Goal: Information Seeking & Learning: Find specific fact

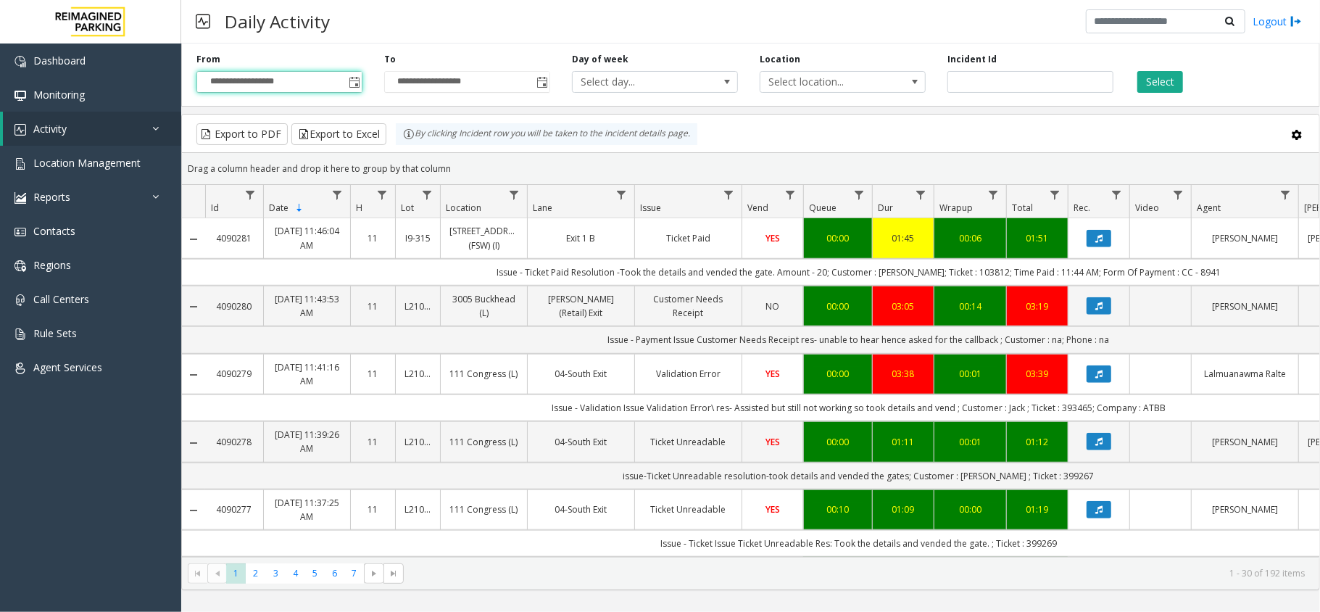
scroll to position [1063, 0]
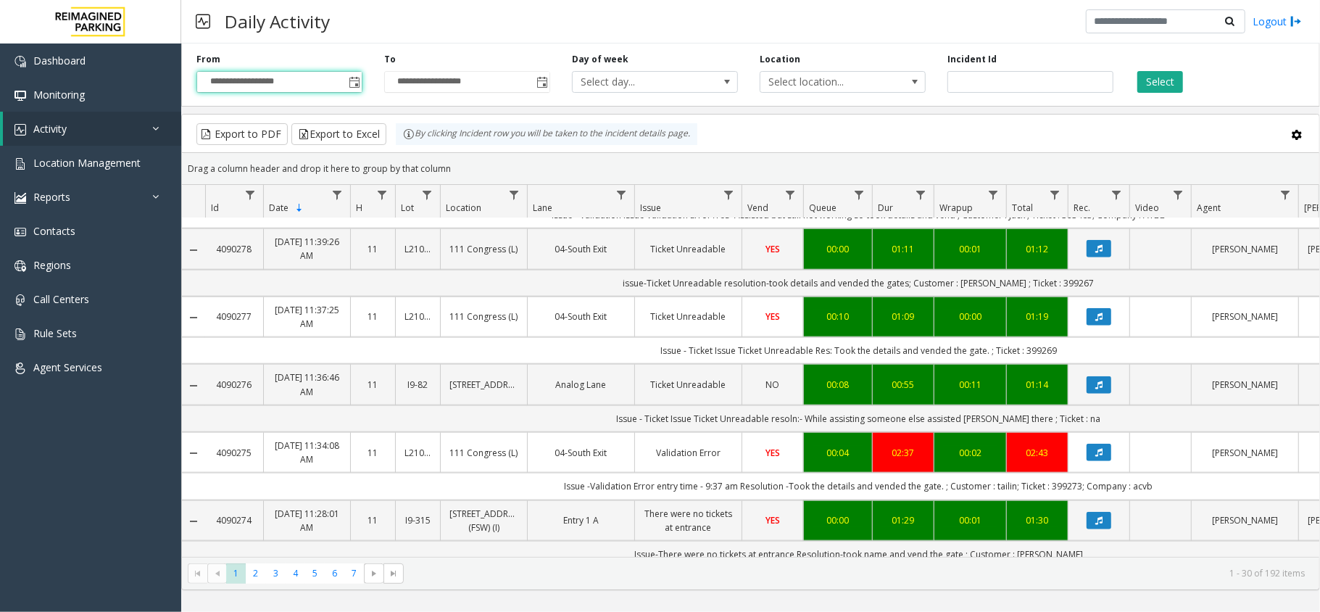
click at [1161, 68] on div "Select" at bounding box center [1219, 73] width 188 height 40
click at [1157, 79] on button "Select" at bounding box center [1161, 82] width 46 height 22
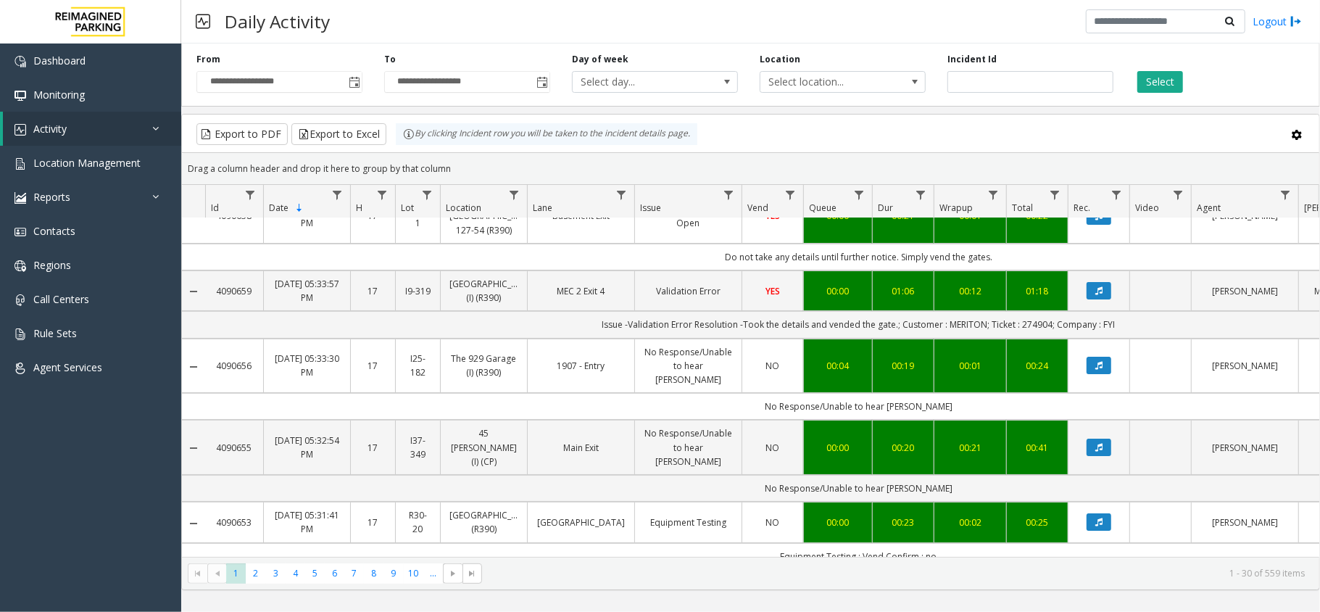
scroll to position [0, 0]
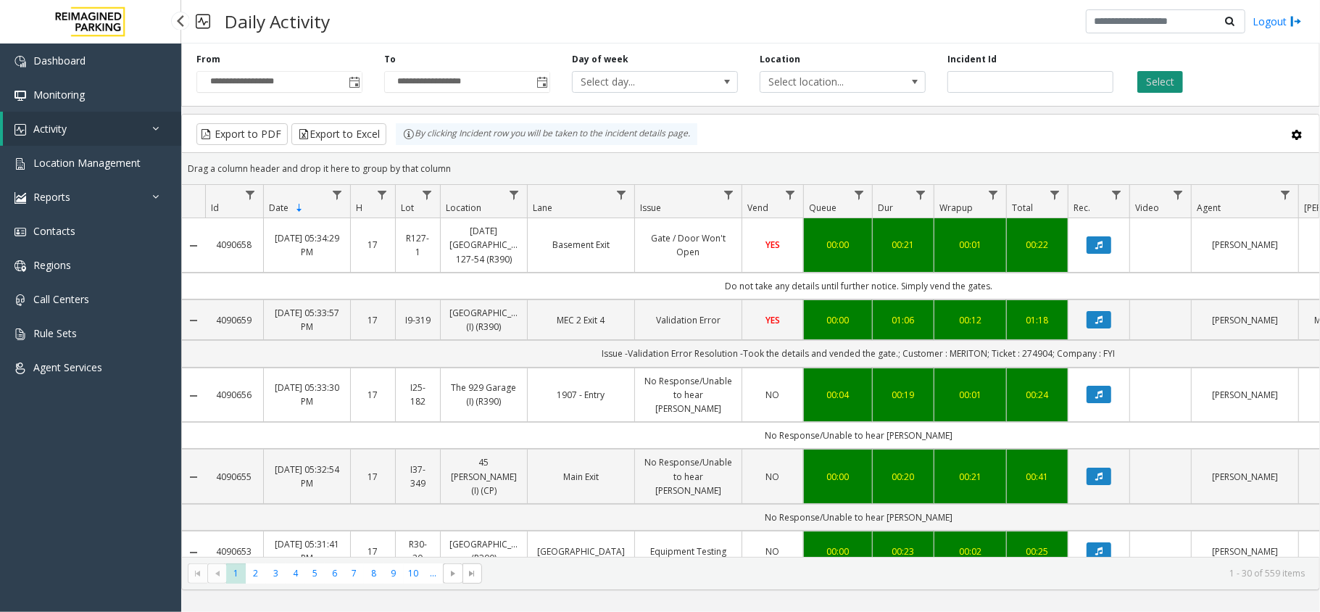
click at [1146, 79] on button "Select" at bounding box center [1161, 82] width 46 height 22
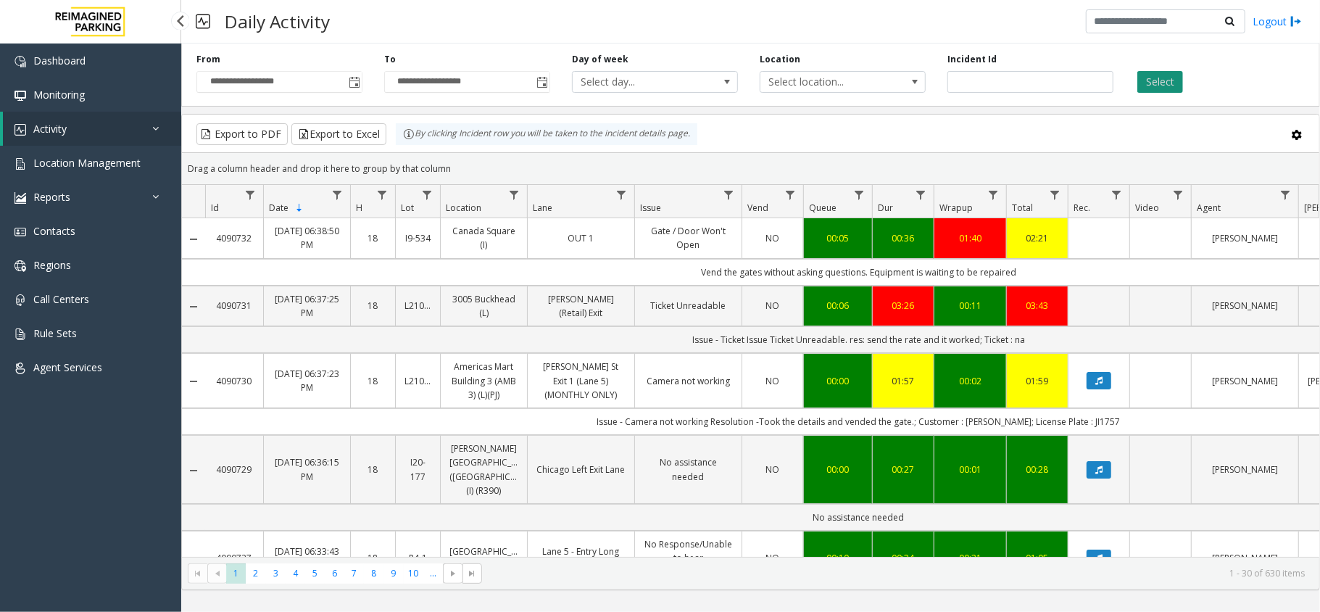
click at [1157, 88] on button "Select" at bounding box center [1161, 82] width 46 height 22
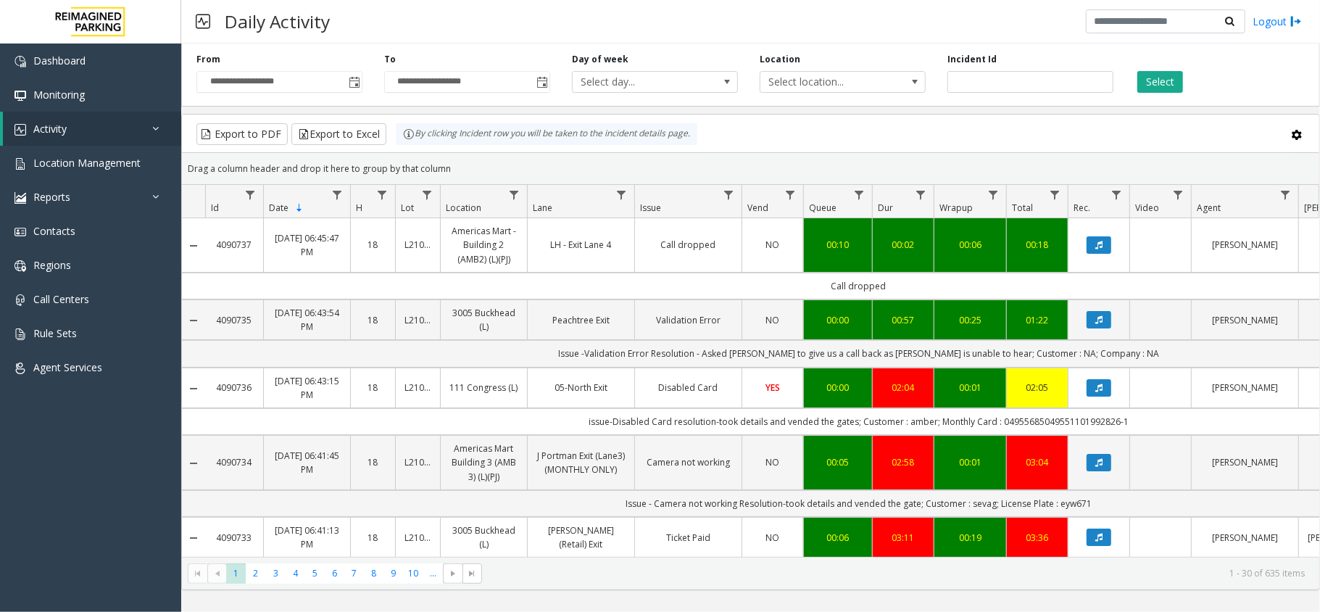
scroll to position [193, 0]
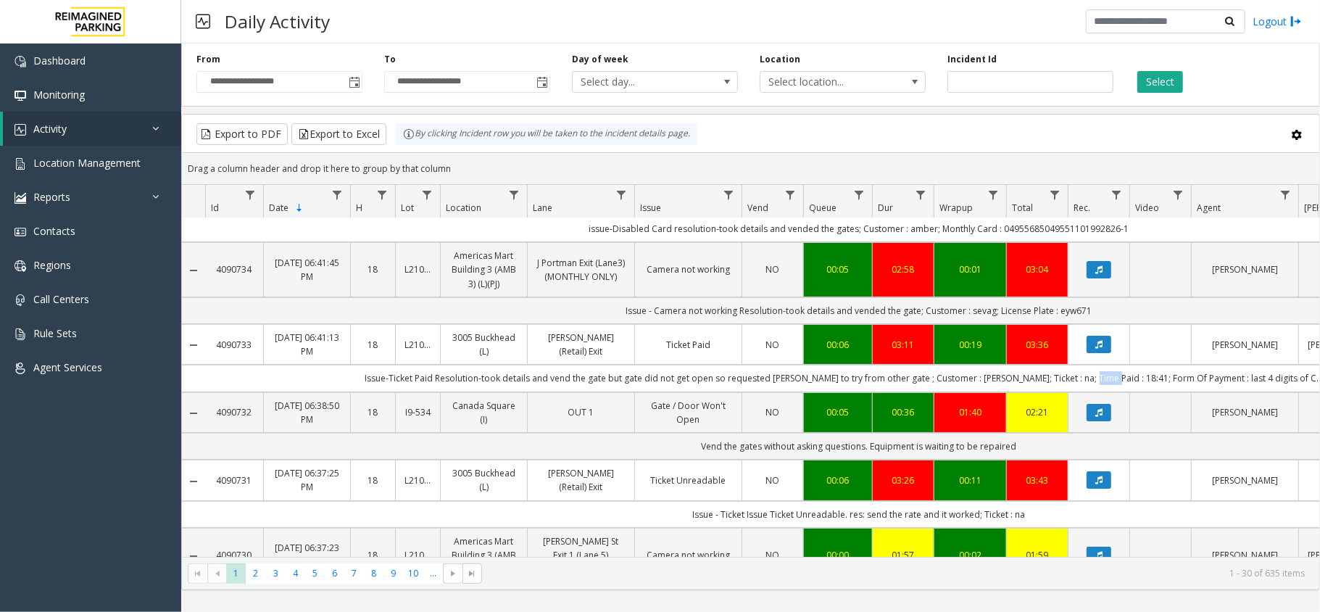
drag, startPoint x: 1107, startPoint y: 383, endPoint x: 1127, endPoint y: 386, distance: 20.6
click at [1127, 386] on td "Issue-Ticket Paid Resolution-took details and vend the gate but gate did not ge…" at bounding box center [858, 378] width 1307 height 27
copy td "18:41"
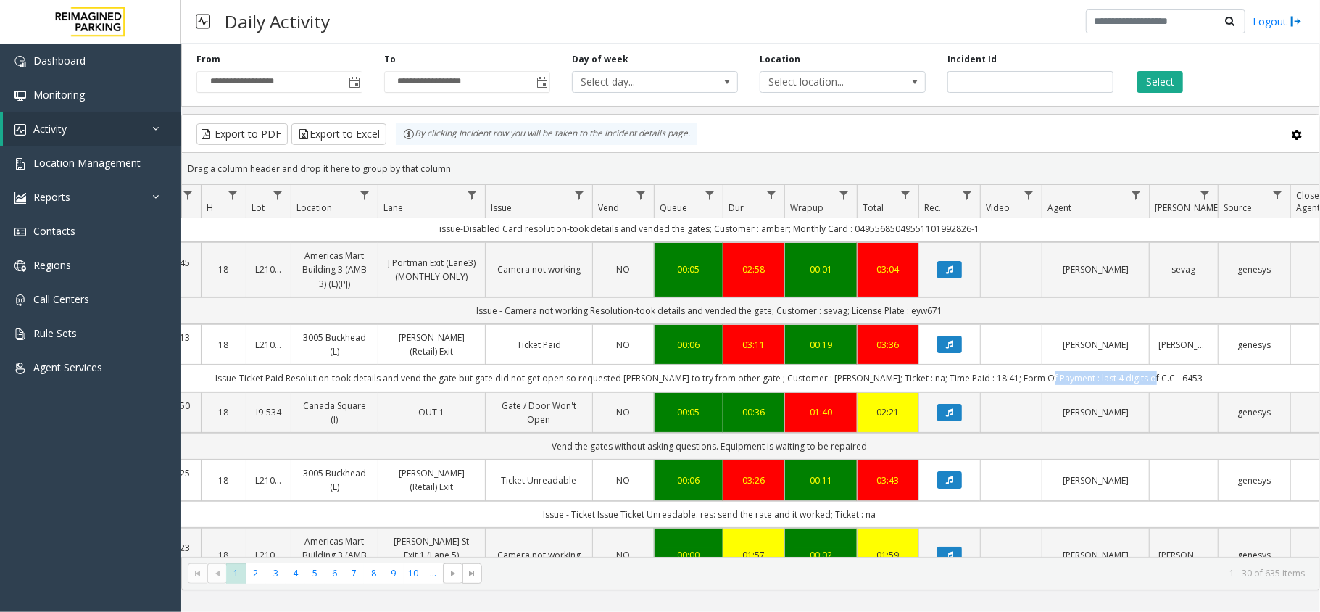
scroll to position [0, 193]
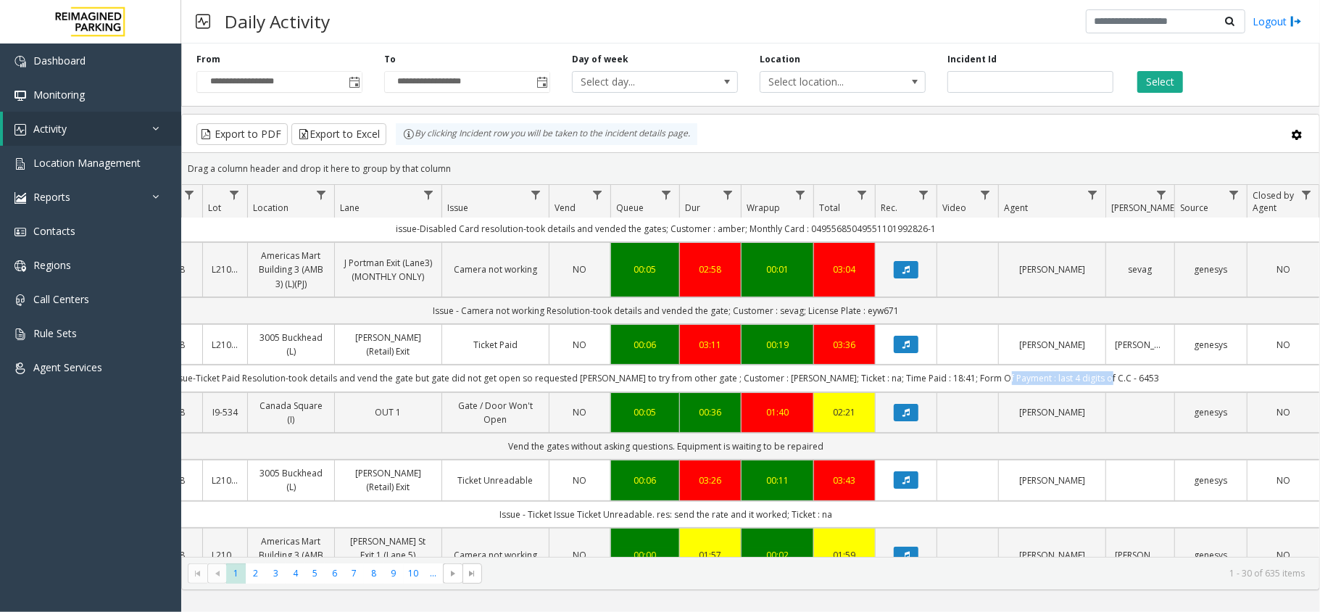
drag, startPoint x: 1211, startPoint y: 381, endPoint x: 1126, endPoint y: 389, distance: 85.2
click at [1126, 389] on td "Issue-Ticket Paid Resolution-took details and vend the gate but gate did not ge…" at bounding box center [665, 378] width 1307 height 27
copy td "last 4 digits of C.C - 6453"
click at [1144, 82] on button "Select" at bounding box center [1161, 82] width 46 height 22
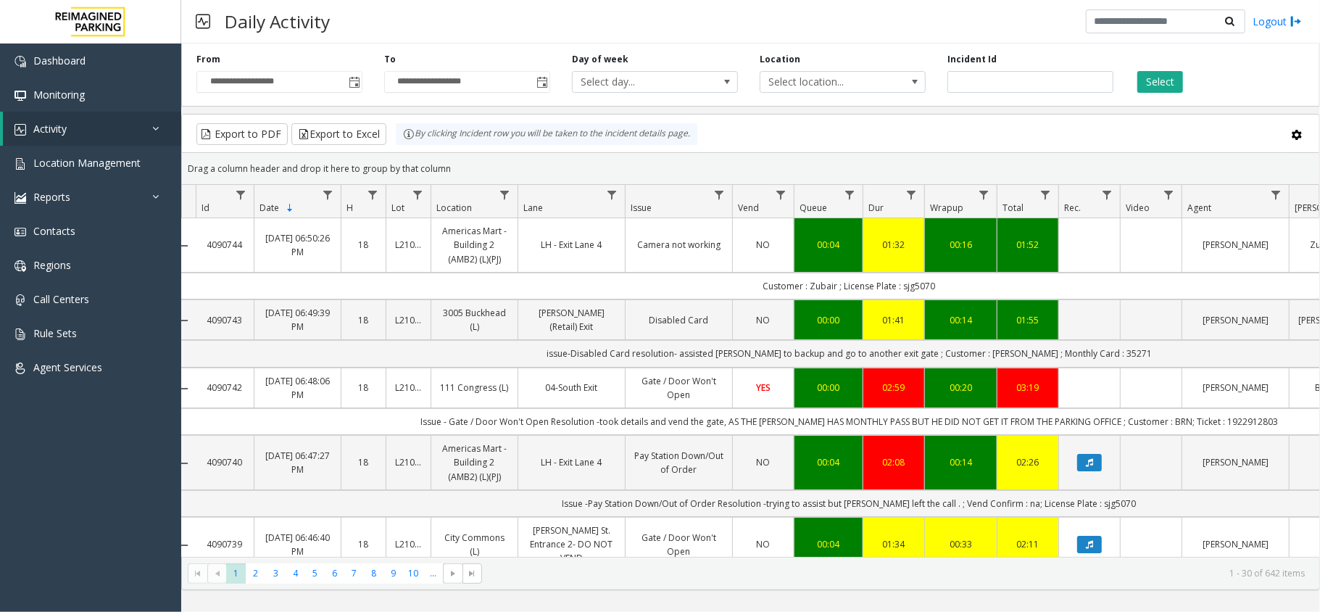
scroll to position [0, 0]
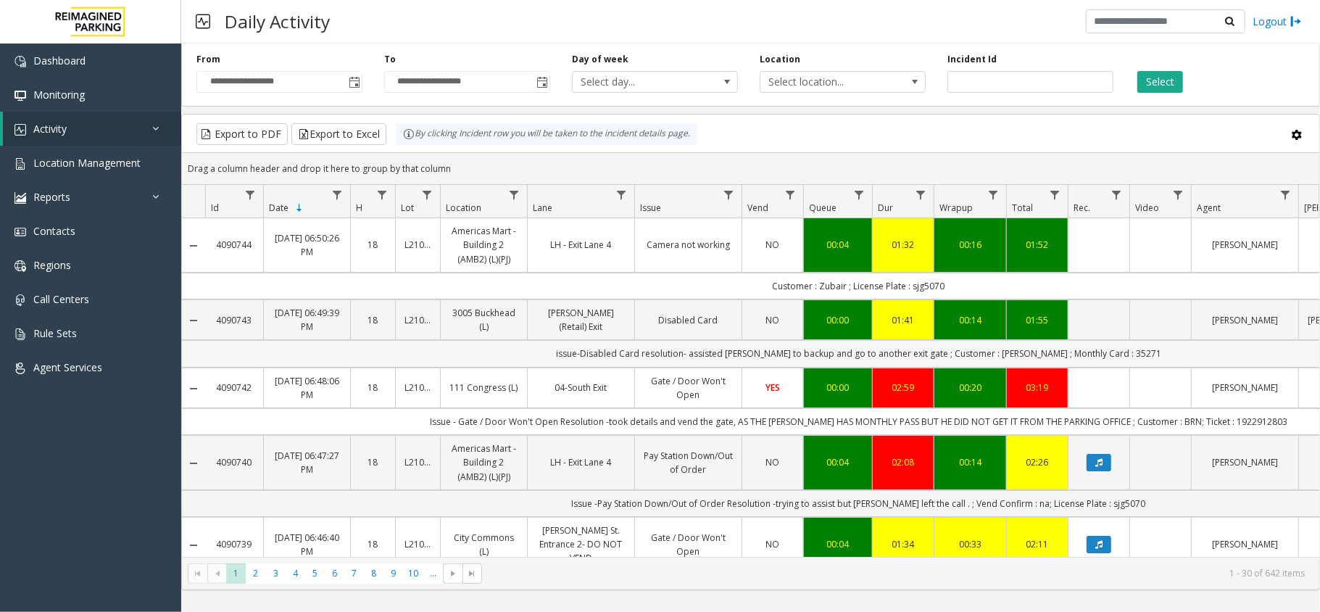
click at [1015, 352] on td "issue-Disabled Card resolution- assisted [PERSON_NAME] to backup and go to anot…" at bounding box center [858, 353] width 1307 height 27
copy td "[PERSON_NAME]"
click at [1111, 354] on td "issue-Disabled Card resolution- assisted [PERSON_NAME] to backup and go to anot…" at bounding box center [858, 353] width 1307 height 27
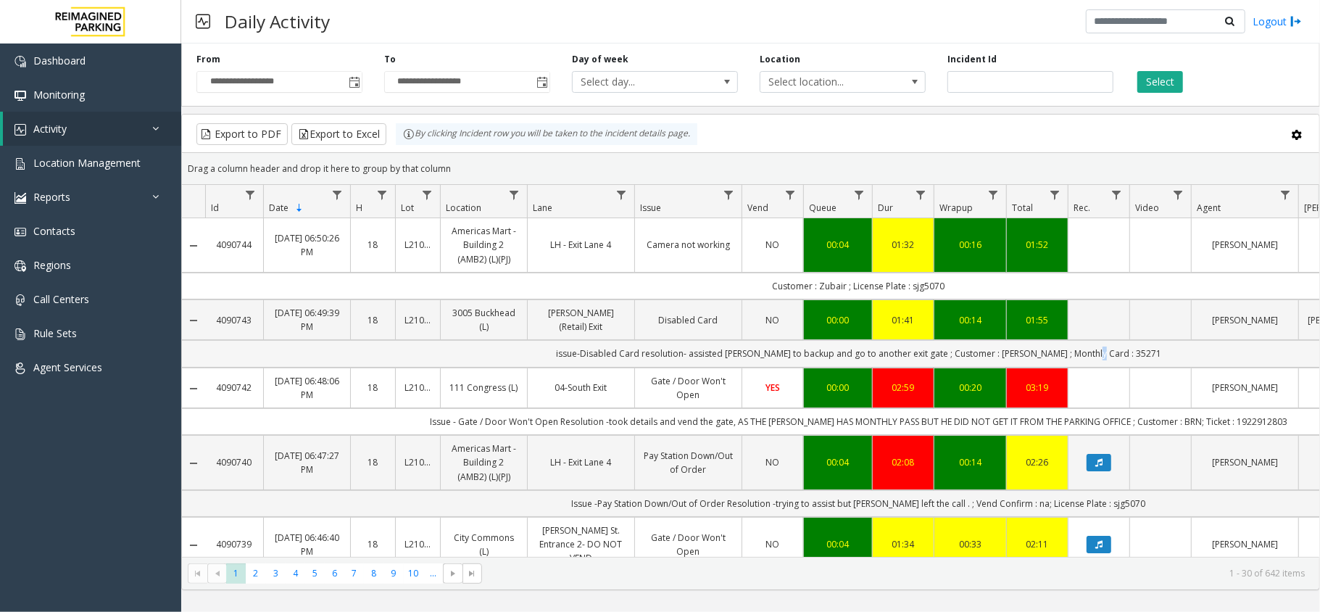
copy td "7"
drag, startPoint x: 1134, startPoint y: 357, endPoint x: 1095, endPoint y: 363, distance: 39.5
click at [1095, 363] on td "issue-Disabled Card resolution- assisted [PERSON_NAME] to backup and go to anot…" at bounding box center [858, 353] width 1307 height 27
copy td "35271"
click at [73, 163] on span "Location Management" at bounding box center [86, 163] width 107 height 14
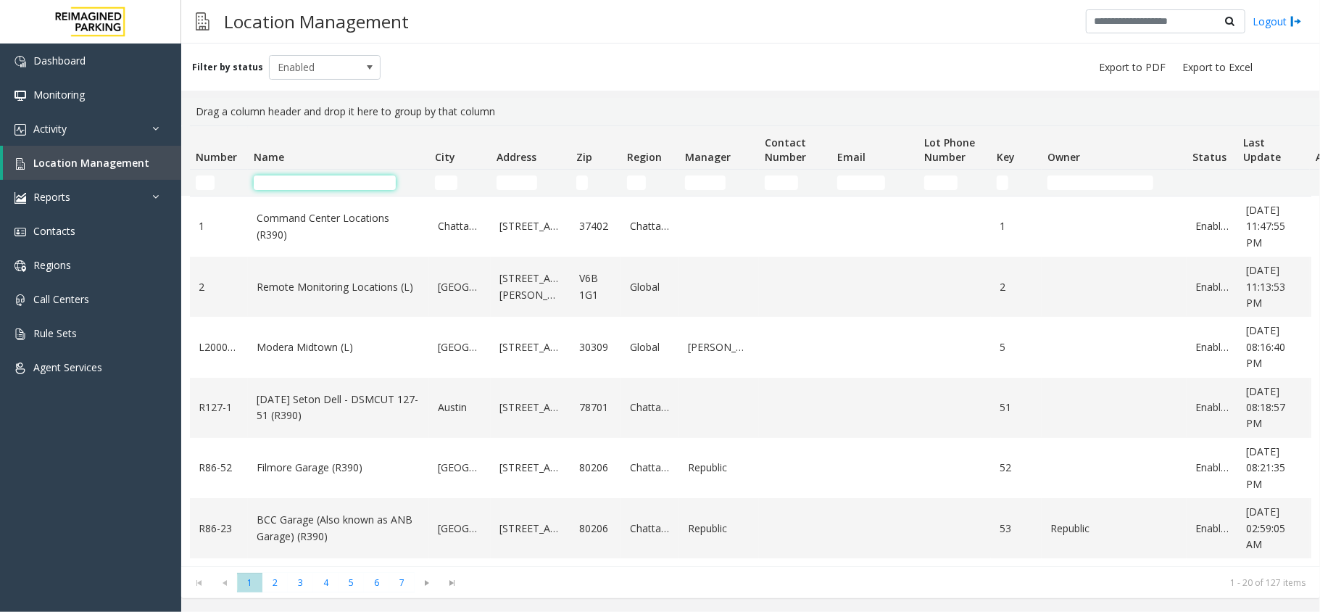
click at [285, 189] on input "Name Filter" at bounding box center [325, 182] width 142 height 15
click at [93, 133] on link "Activity" at bounding box center [90, 129] width 181 height 34
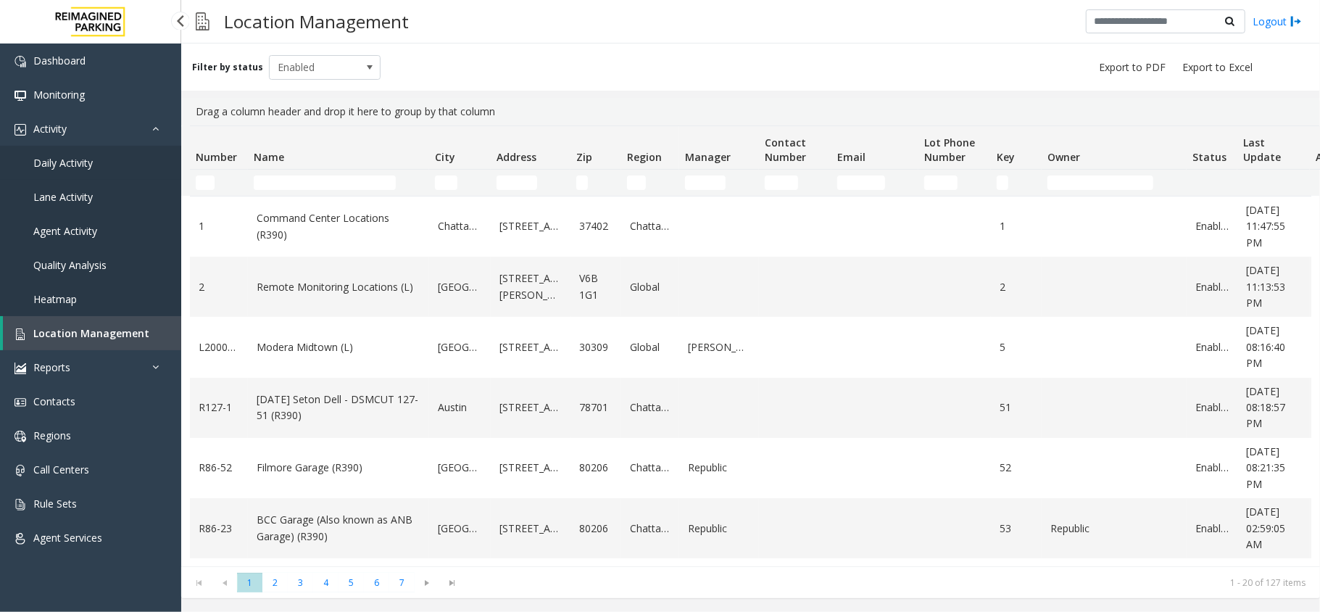
click at [83, 152] on link "Daily Activity" at bounding box center [90, 163] width 181 height 34
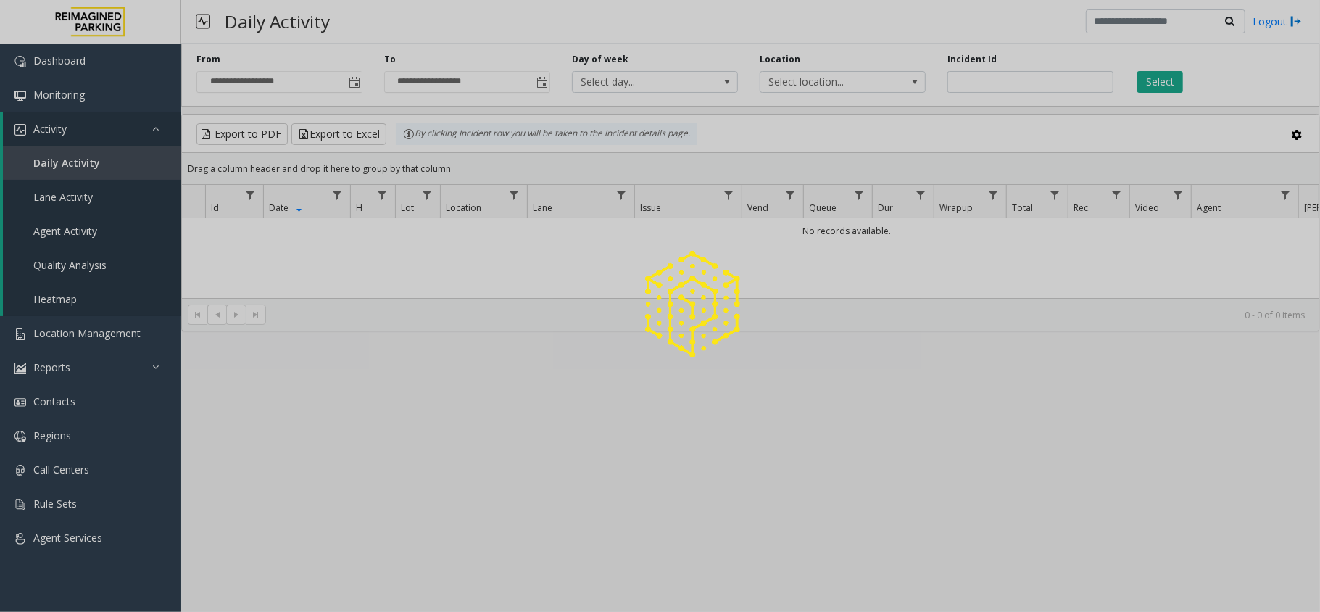
click at [83, 139] on link "Activity" at bounding box center [92, 129] width 178 height 34
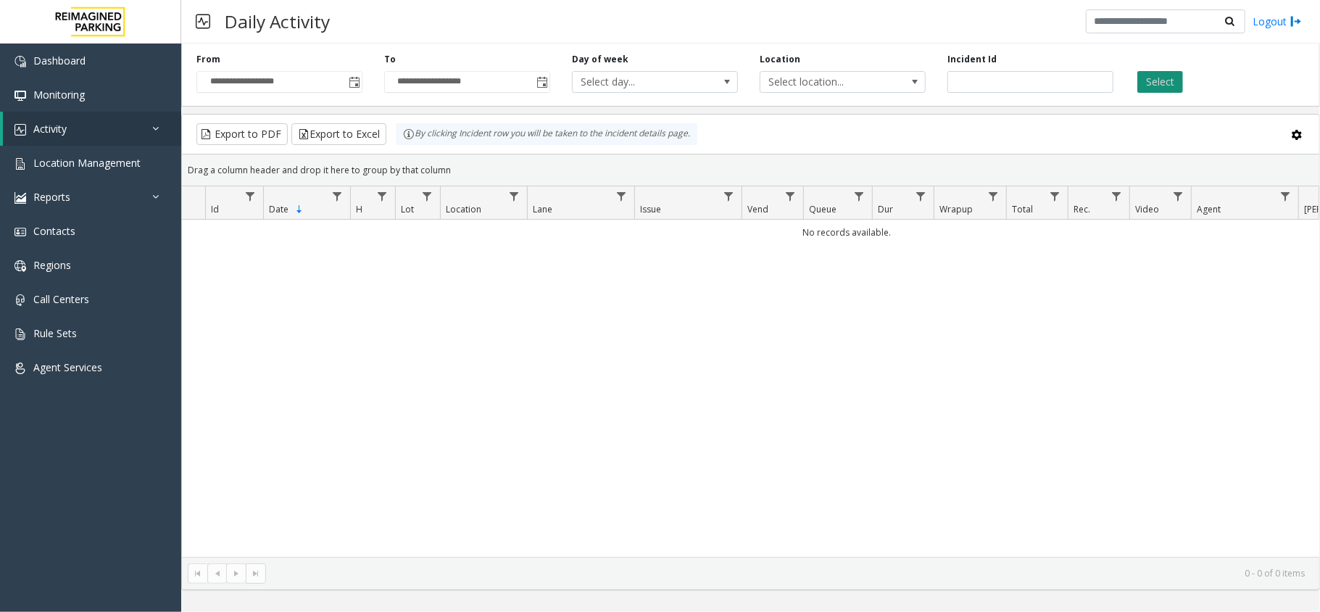
click at [1156, 79] on button "Select" at bounding box center [1161, 82] width 46 height 22
click at [349, 82] on span "Toggle popup" at bounding box center [355, 83] width 12 height 12
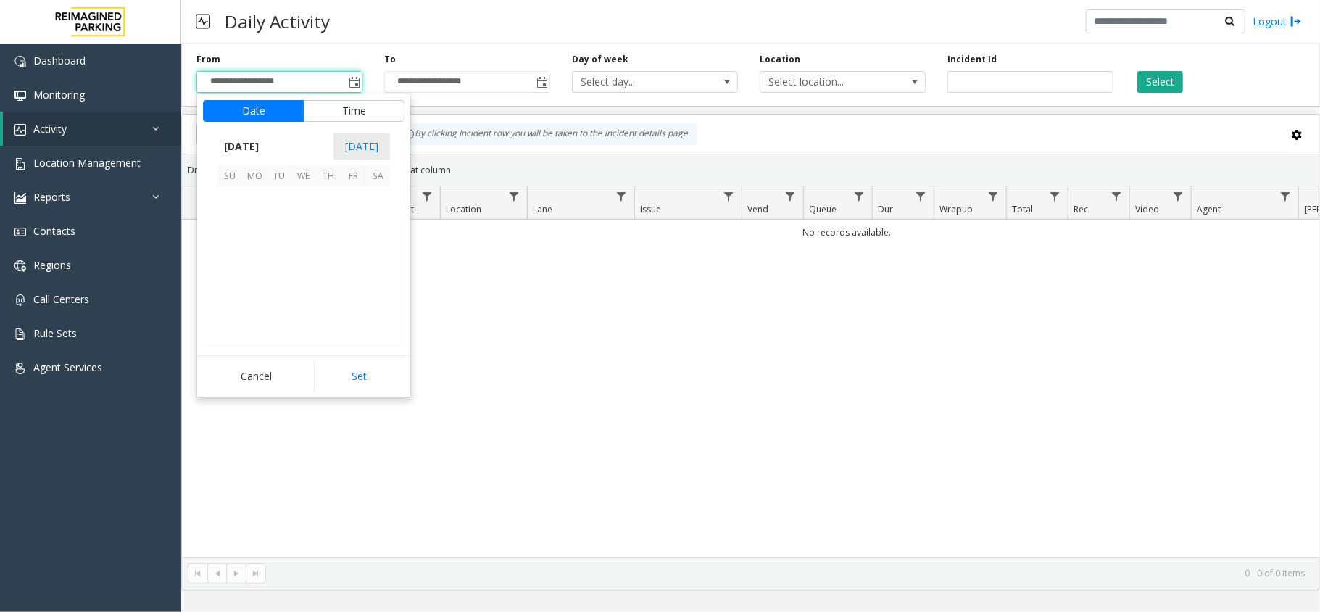
scroll to position [260416, 0]
click at [302, 198] on span "1" at bounding box center [303, 199] width 25 height 25
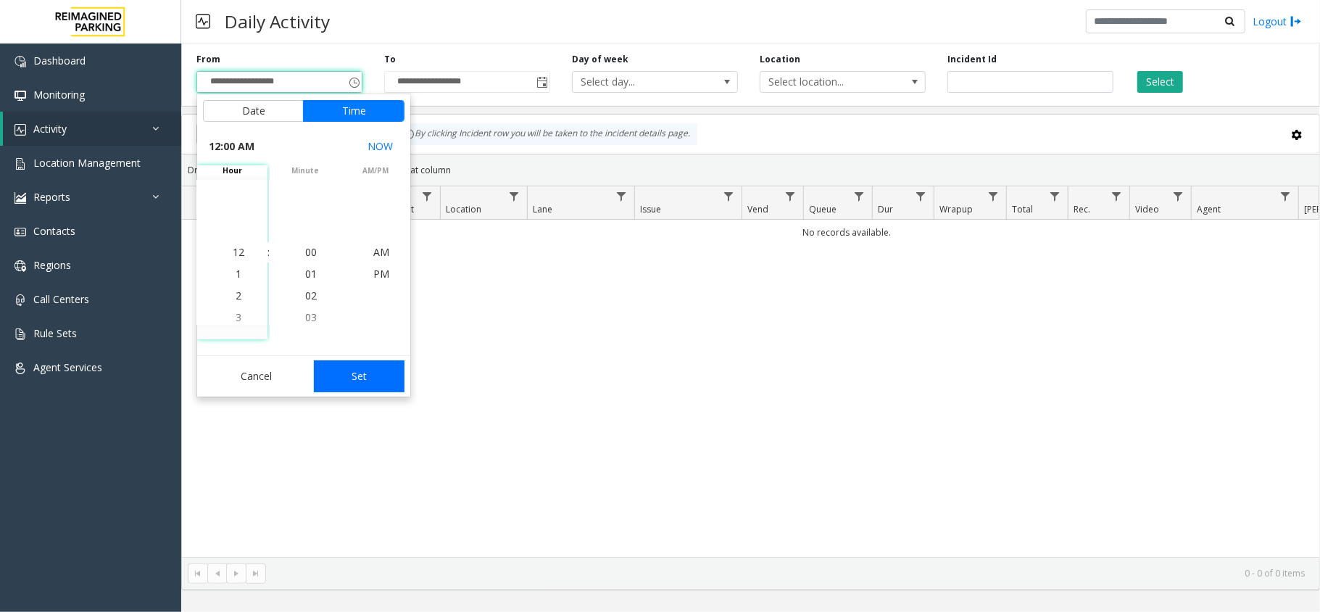
click at [369, 374] on button "Set" at bounding box center [359, 376] width 91 height 32
type input "**********"
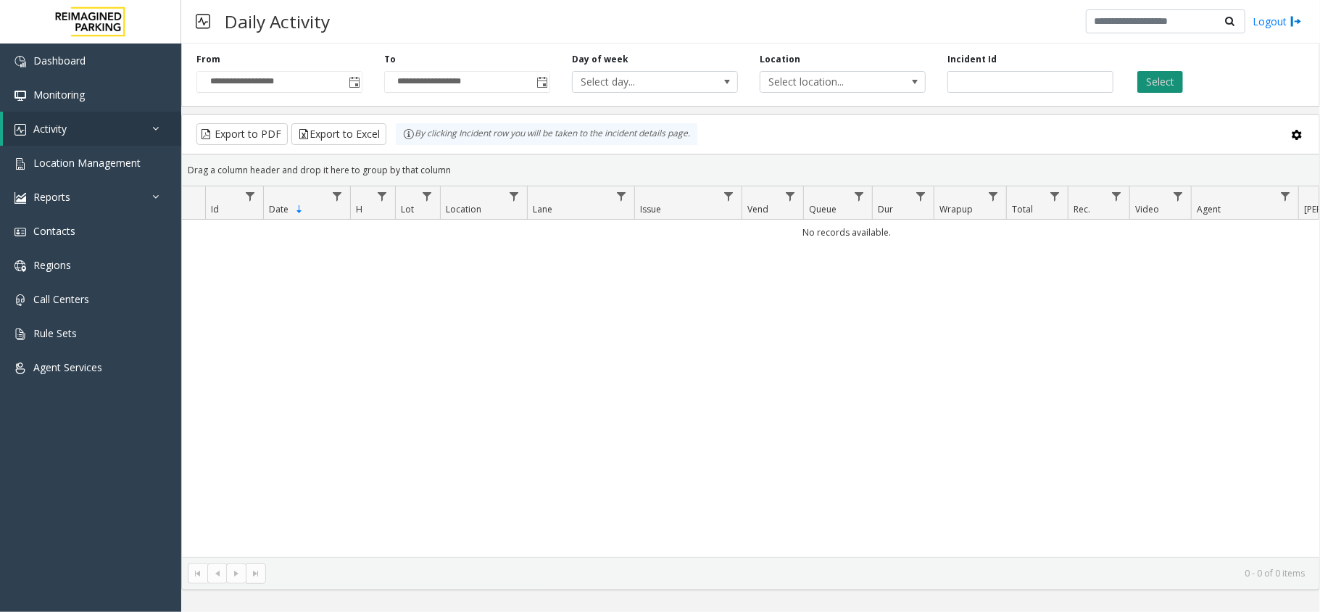
click at [1154, 77] on button "Select" at bounding box center [1161, 82] width 46 height 22
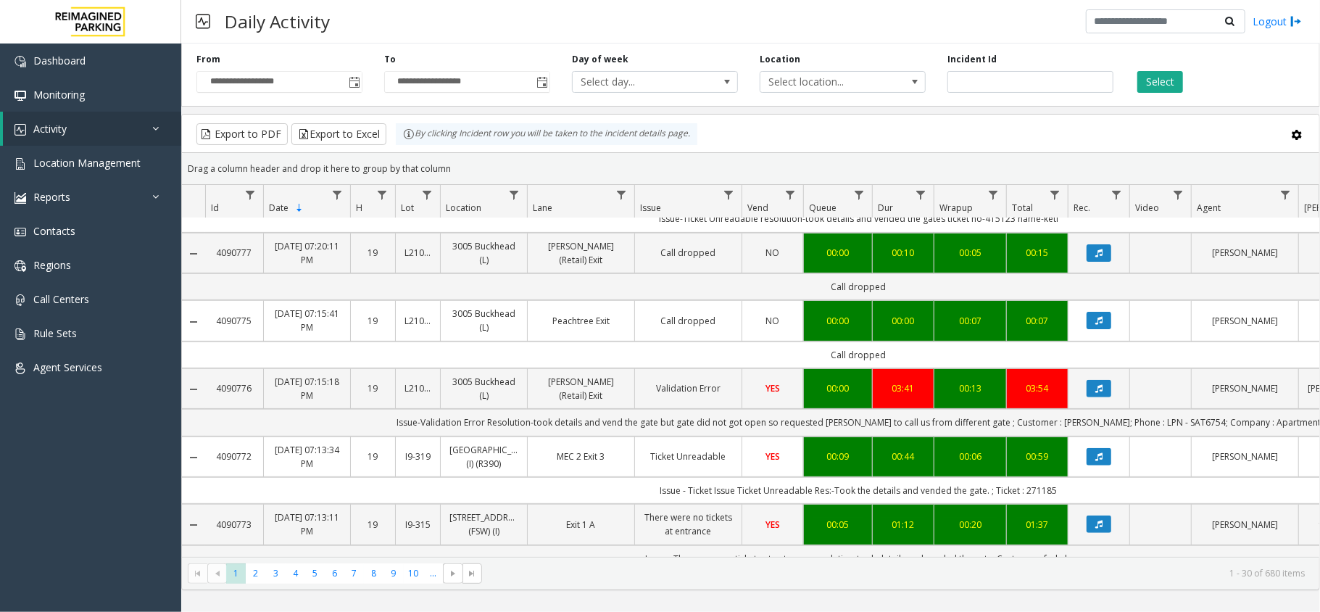
scroll to position [386, 0]
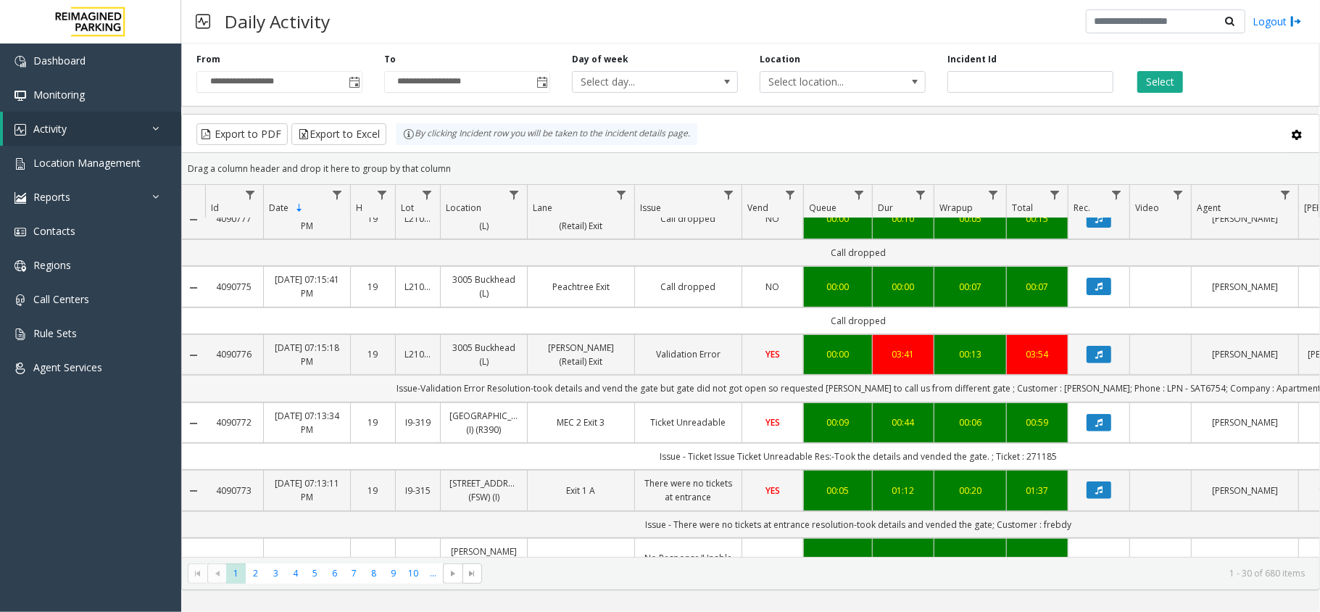
click at [1069, 379] on td "Issue-Validation Error Resolution-took details and vend the gate but gate did n…" at bounding box center [858, 388] width 1307 height 27
copy td "[PERSON_NAME]"
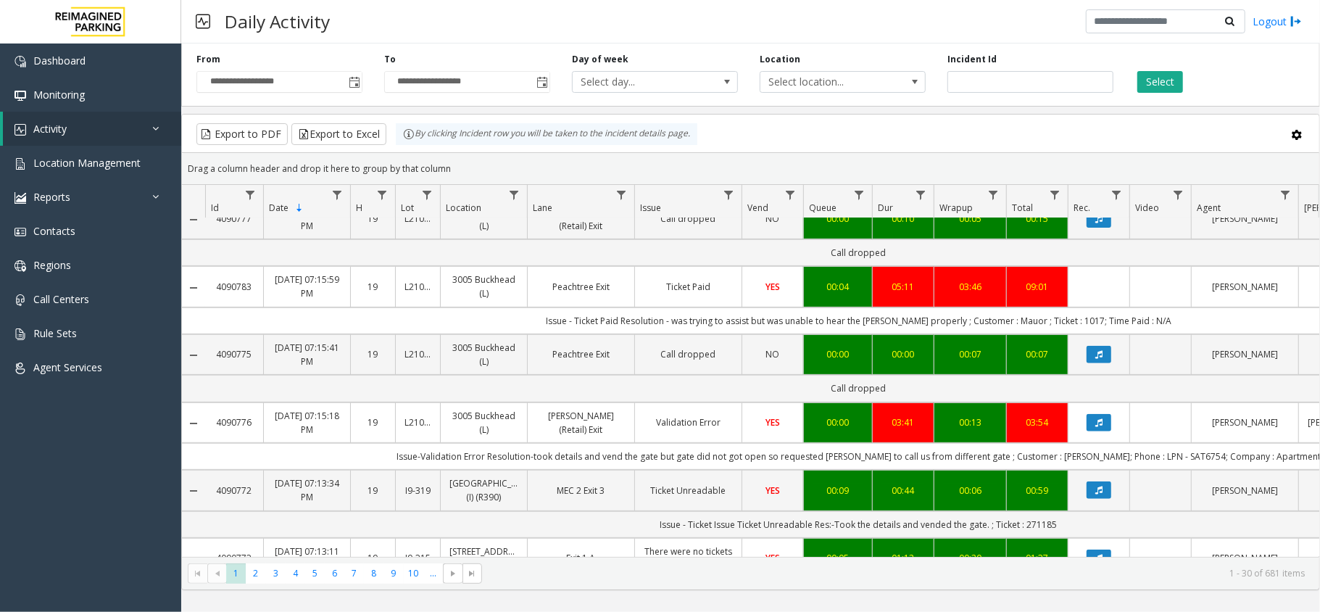
click at [1152, 448] on td "Issue-Validation Error Resolution-took details and vend the gate but gate did n…" at bounding box center [858, 456] width 1307 height 27
drag, startPoint x: 1120, startPoint y: 450, endPoint x: 1179, endPoint y: 457, distance: 59.9
click at [1179, 457] on td "Issue-Validation Error Resolution-took details and vend the gate but gate did n…" at bounding box center [858, 456] width 1307 height 27
copy td "LPN - SAT6754"
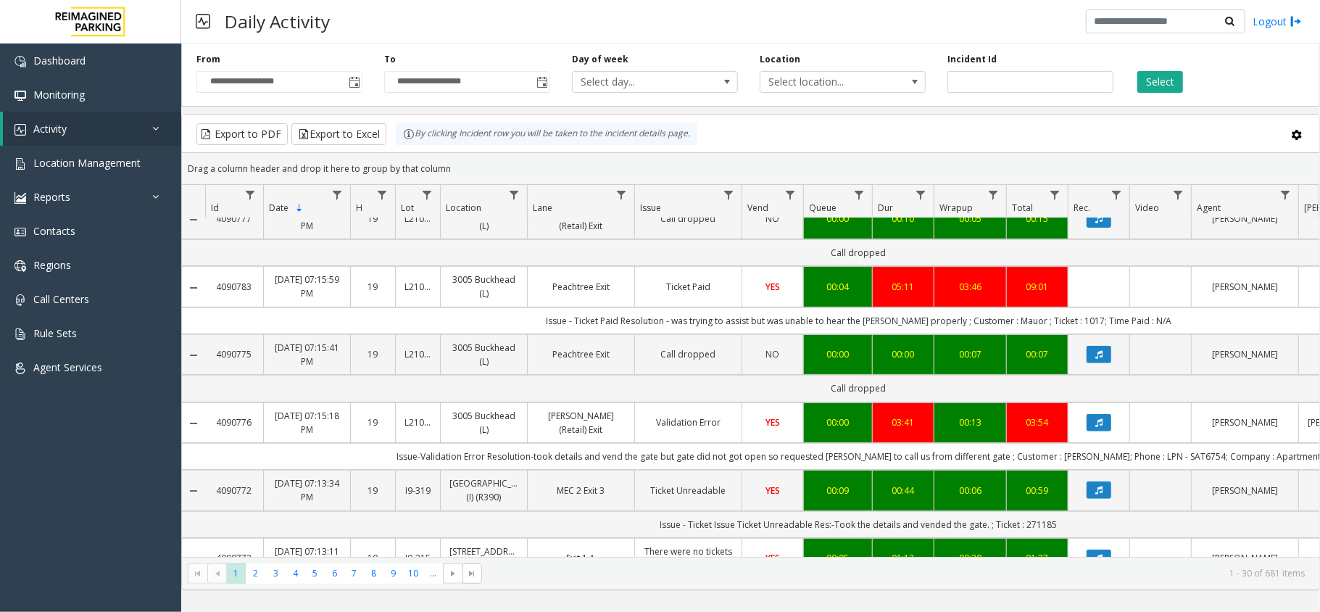
click at [1246, 450] on td "Issue-Validation Error Resolution-took details and vend the gate but gate did n…" at bounding box center [858, 456] width 1307 height 27
copy td "Apartment"
drag, startPoint x: 447, startPoint y: 450, endPoint x: 703, endPoint y: 453, distance: 255.3
click at [703, 453] on td "Issue-Validation Error Resolution-took details and vend the gate but gate did n…" at bounding box center [858, 456] width 1307 height 27
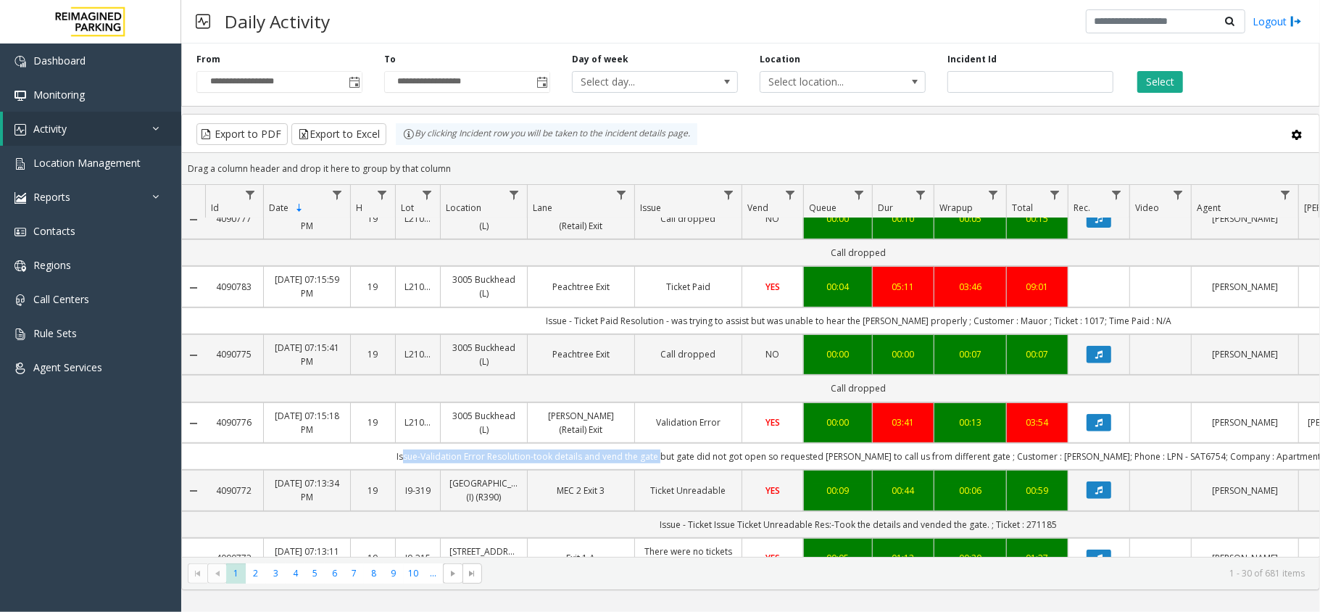
copy td "ssue-Validation Error Resolution-took details and vend the gate"
click at [1257, 452] on td "Issue-Validation Error Resolution-took details and vend the gate but gate did n…" at bounding box center [858, 456] width 1307 height 27
copy td "Apartment"
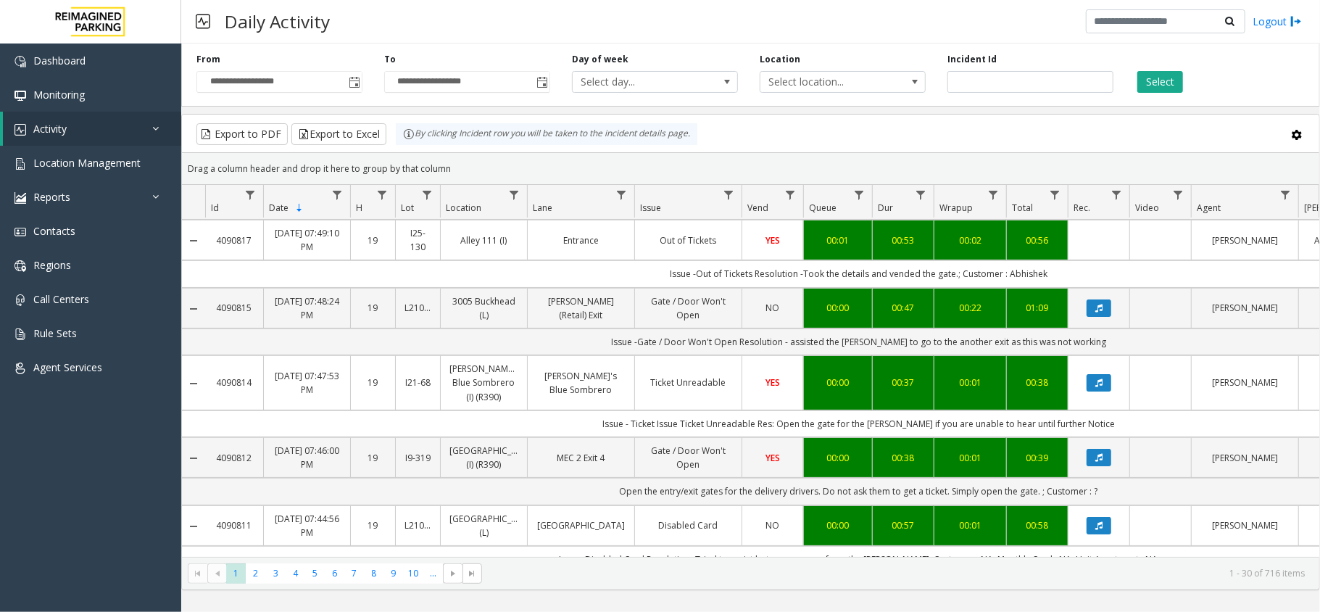
scroll to position [193, 0]
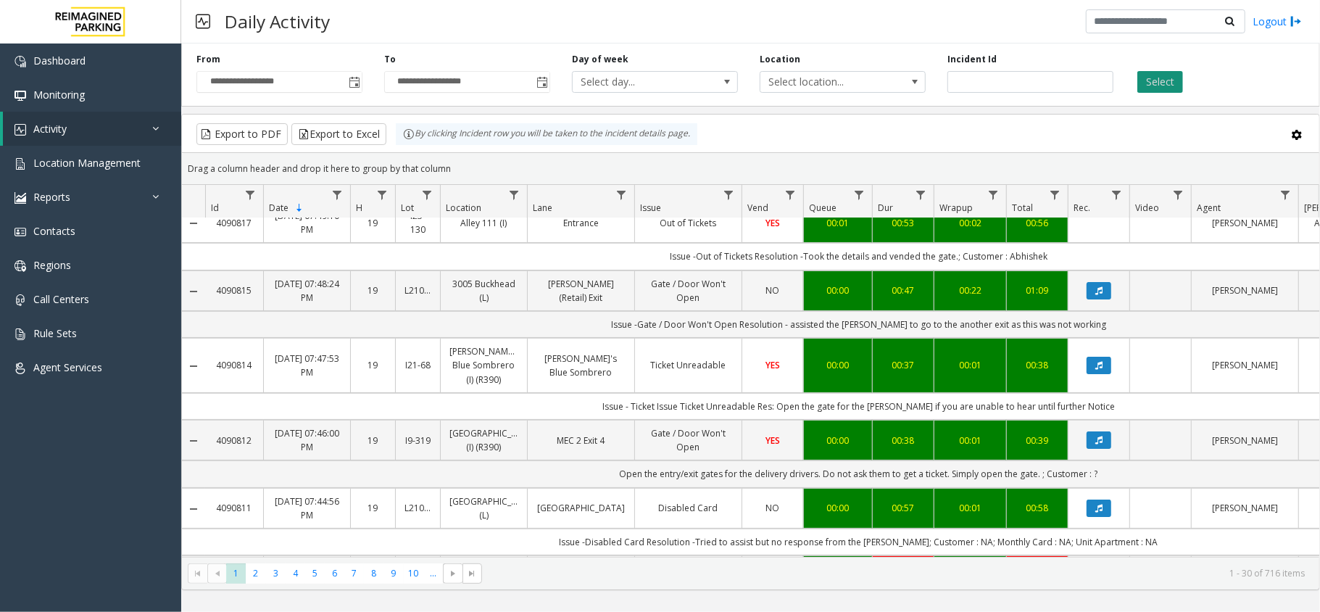
click at [1176, 70] on div "Select" at bounding box center [1219, 73] width 188 height 40
click at [1170, 75] on button "Select" at bounding box center [1161, 82] width 46 height 22
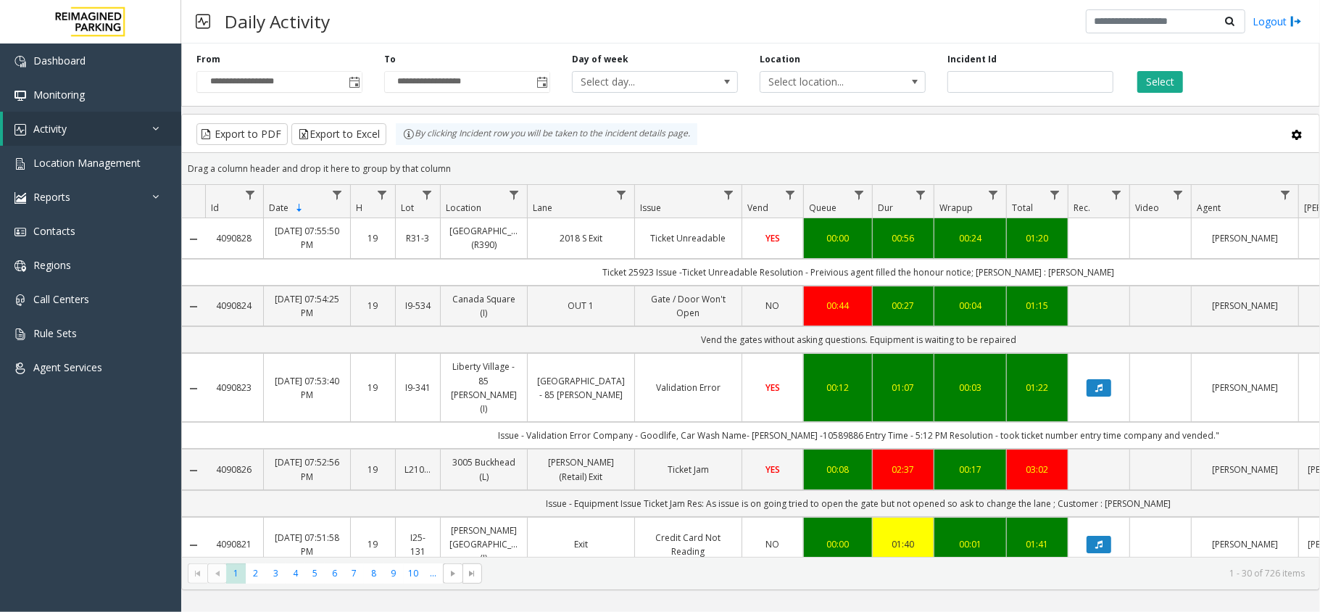
scroll to position [96, 0]
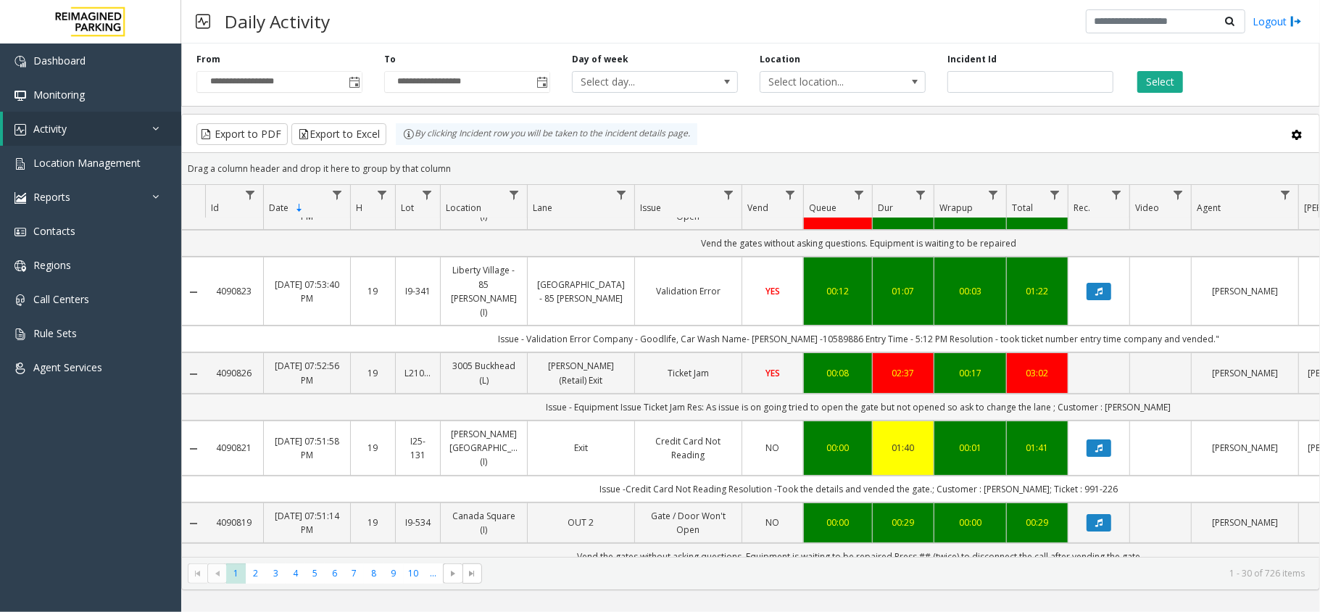
click at [1135, 397] on td "Issue - Equipment Issue Ticket Jam Res: As issue is on going tried to open the …" at bounding box center [858, 407] width 1307 height 27
